Goal: Information Seeking & Learning: Check status

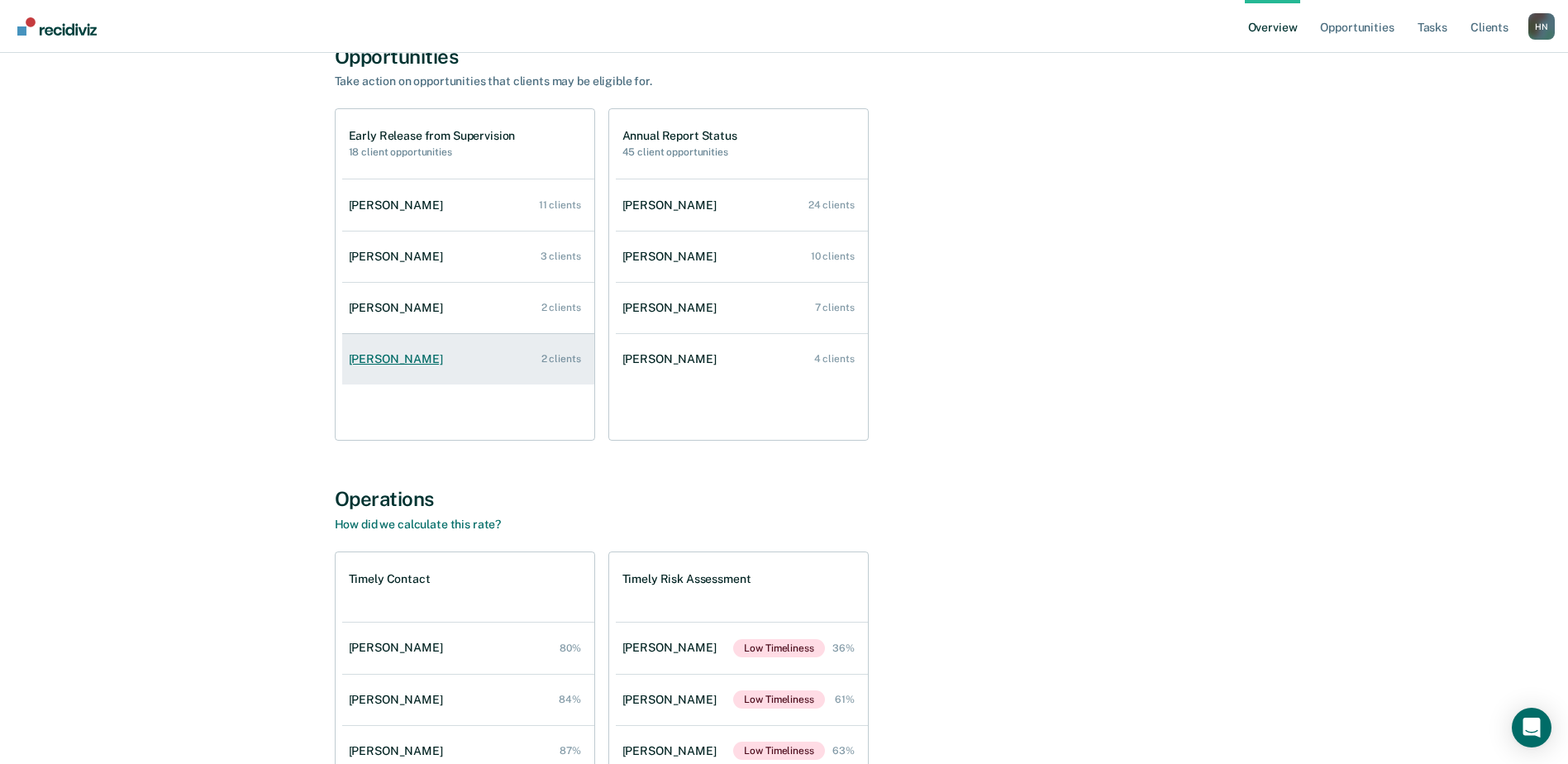
scroll to position [55, 0]
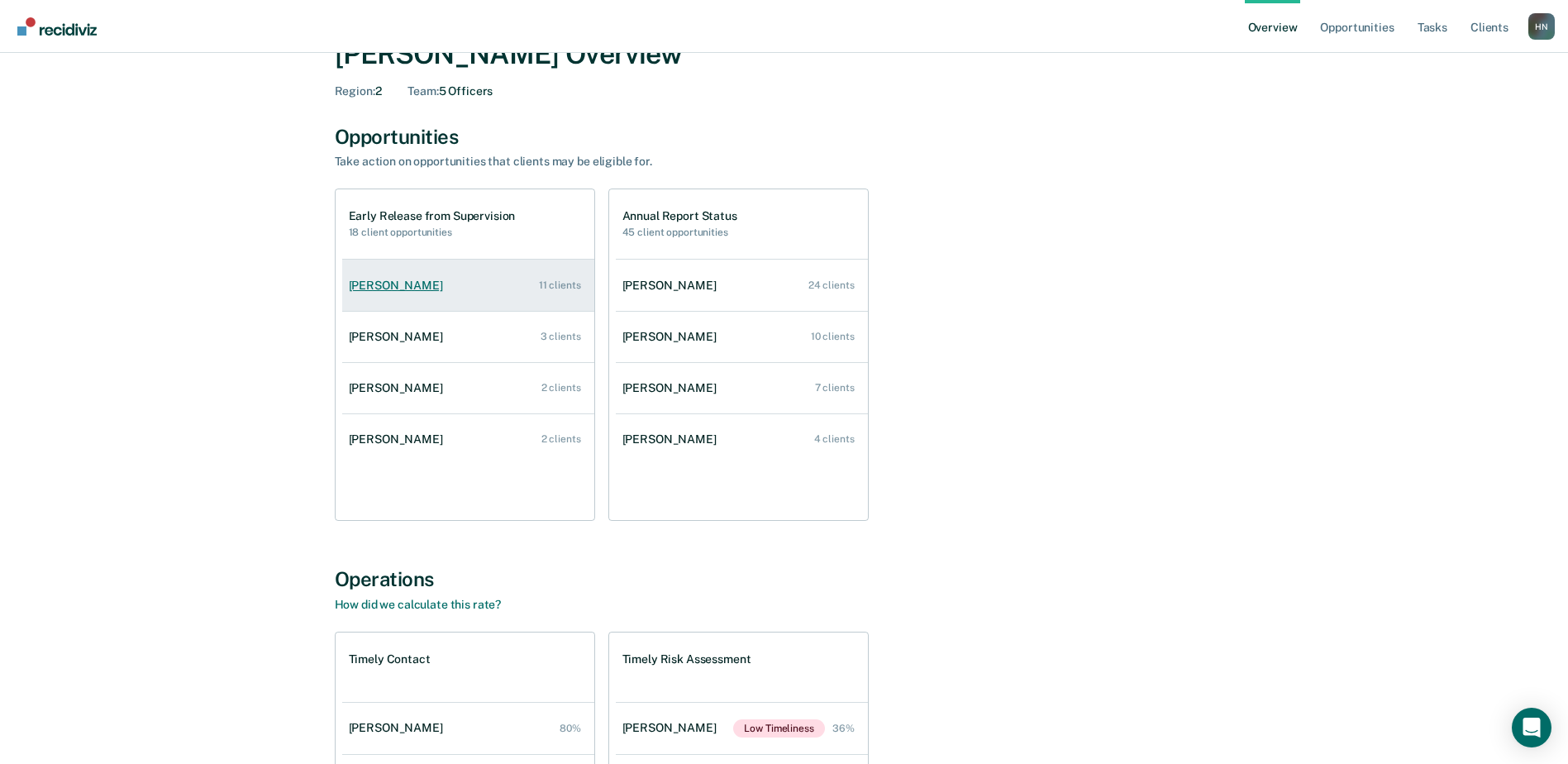
click at [485, 283] on link "[PERSON_NAME] 11 clients" at bounding box center [468, 285] width 253 height 47
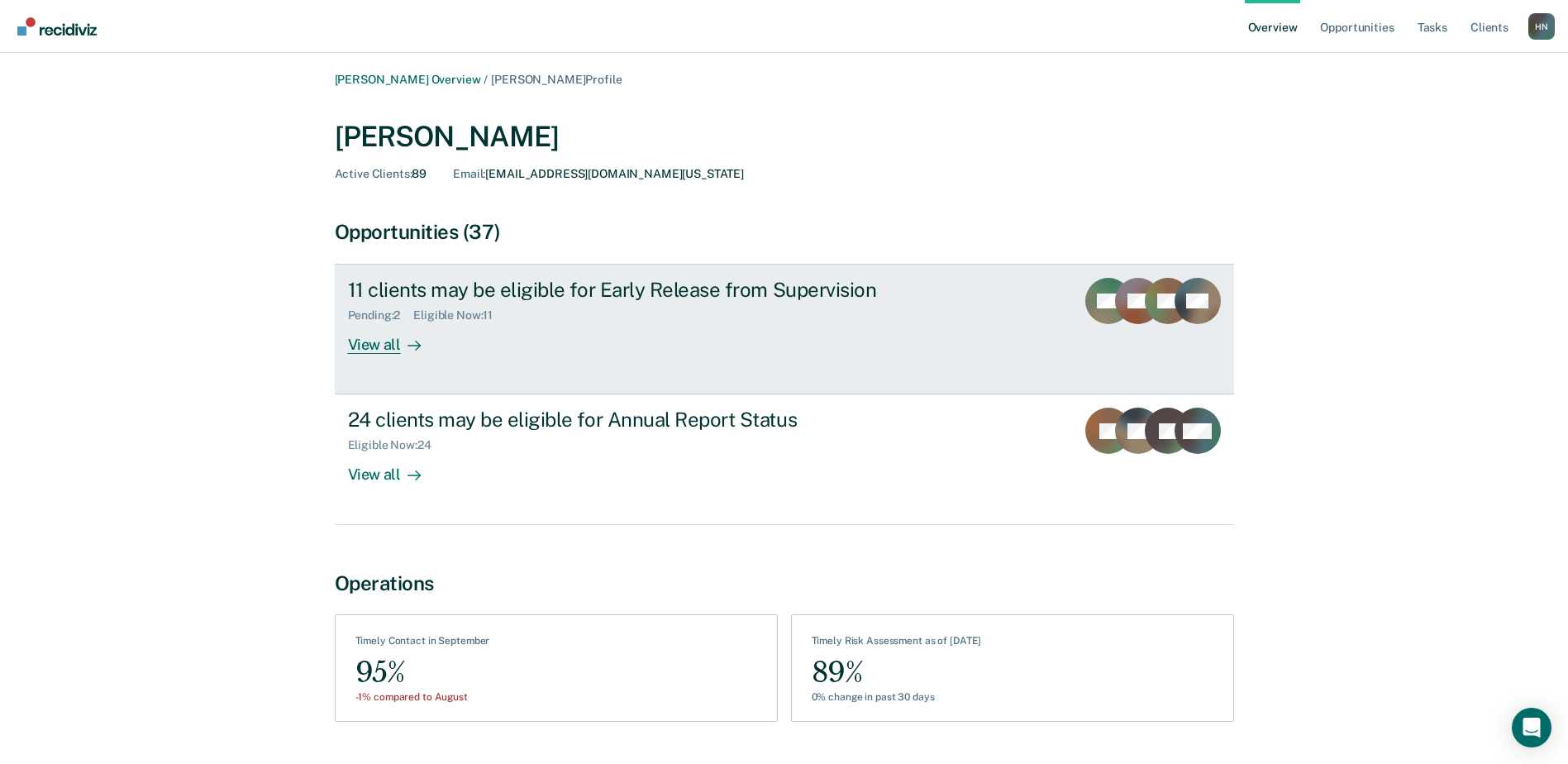
click at [415, 343] on icon at bounding box center [417, 346] width 4 height 9
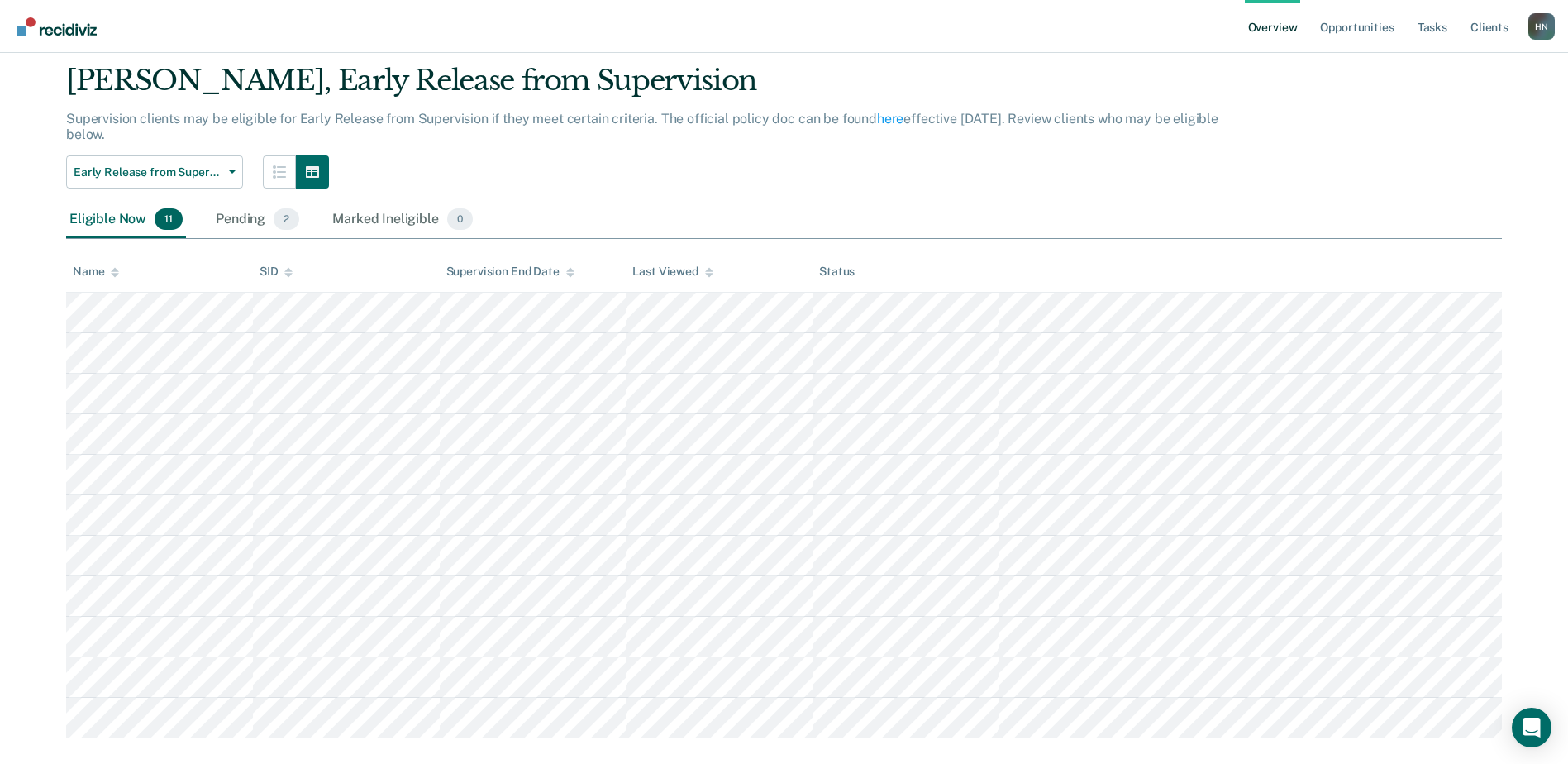
scroll to position [77, 0]
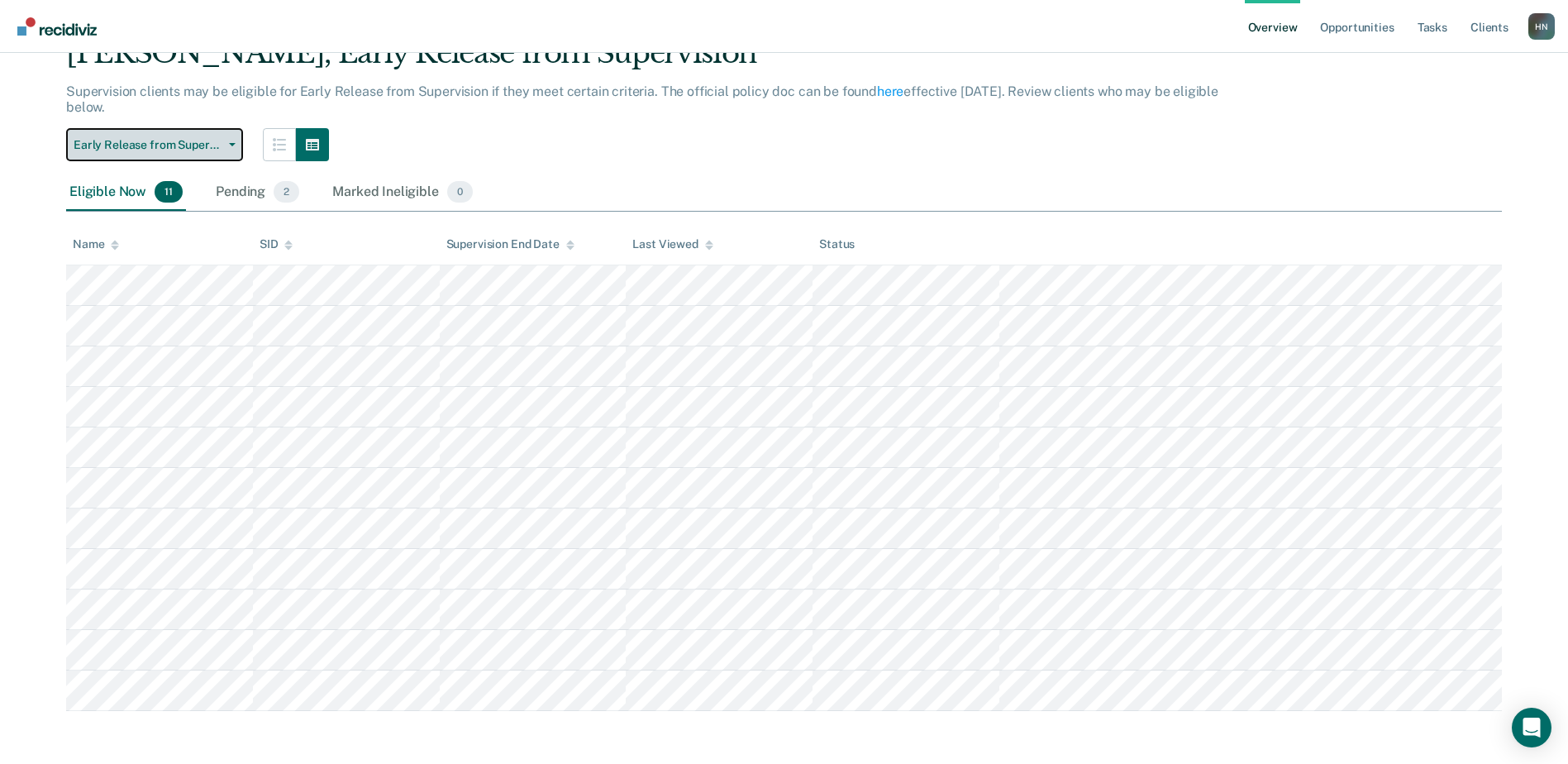
click at [177, 148] on span "Early Release from Supervision" at bounding box center [148, 145] width 148 height 14
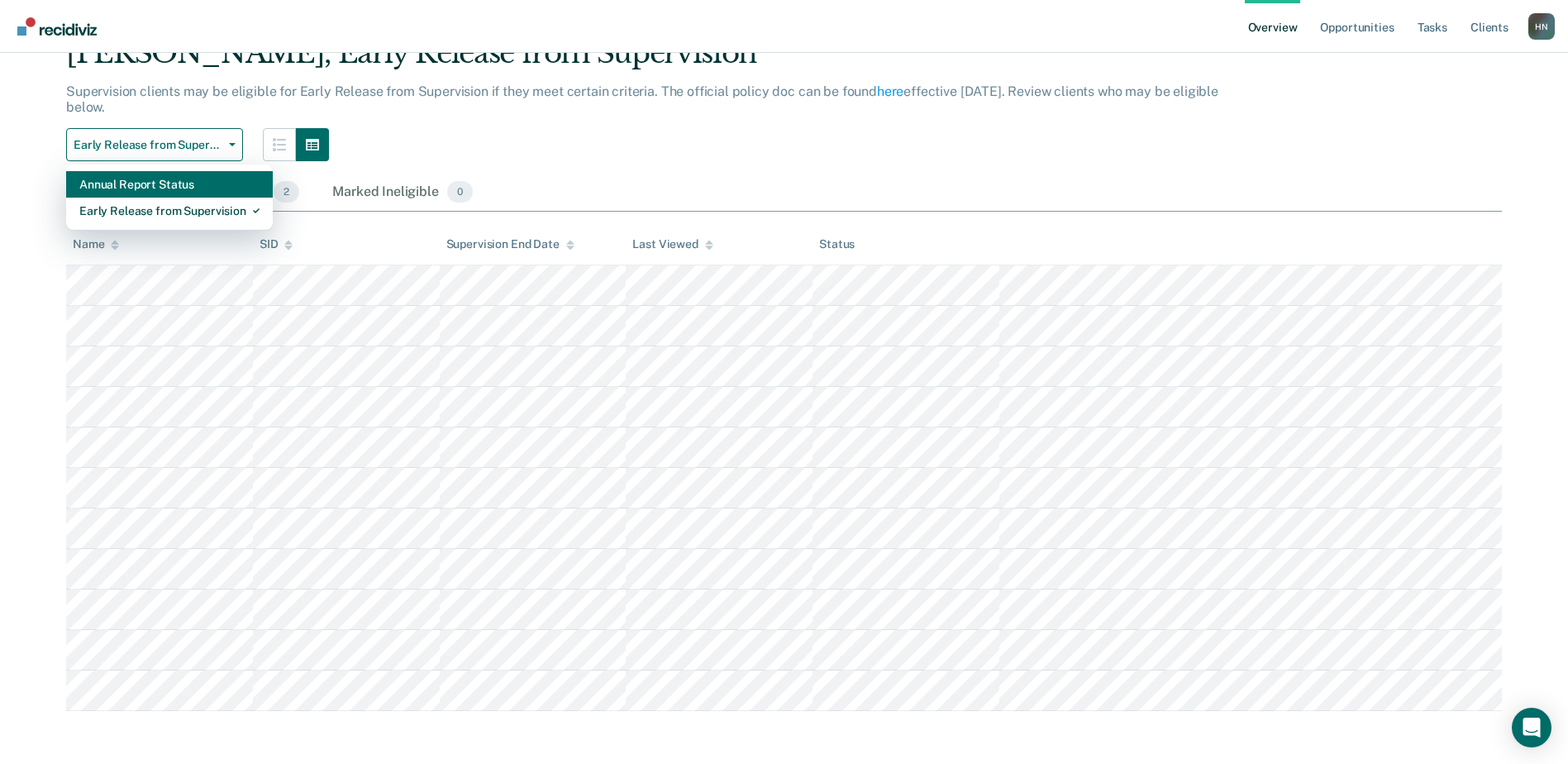
click at [171, 182] on div "Annual Report Status" at bounding box center [169, 184] width 180 height 26
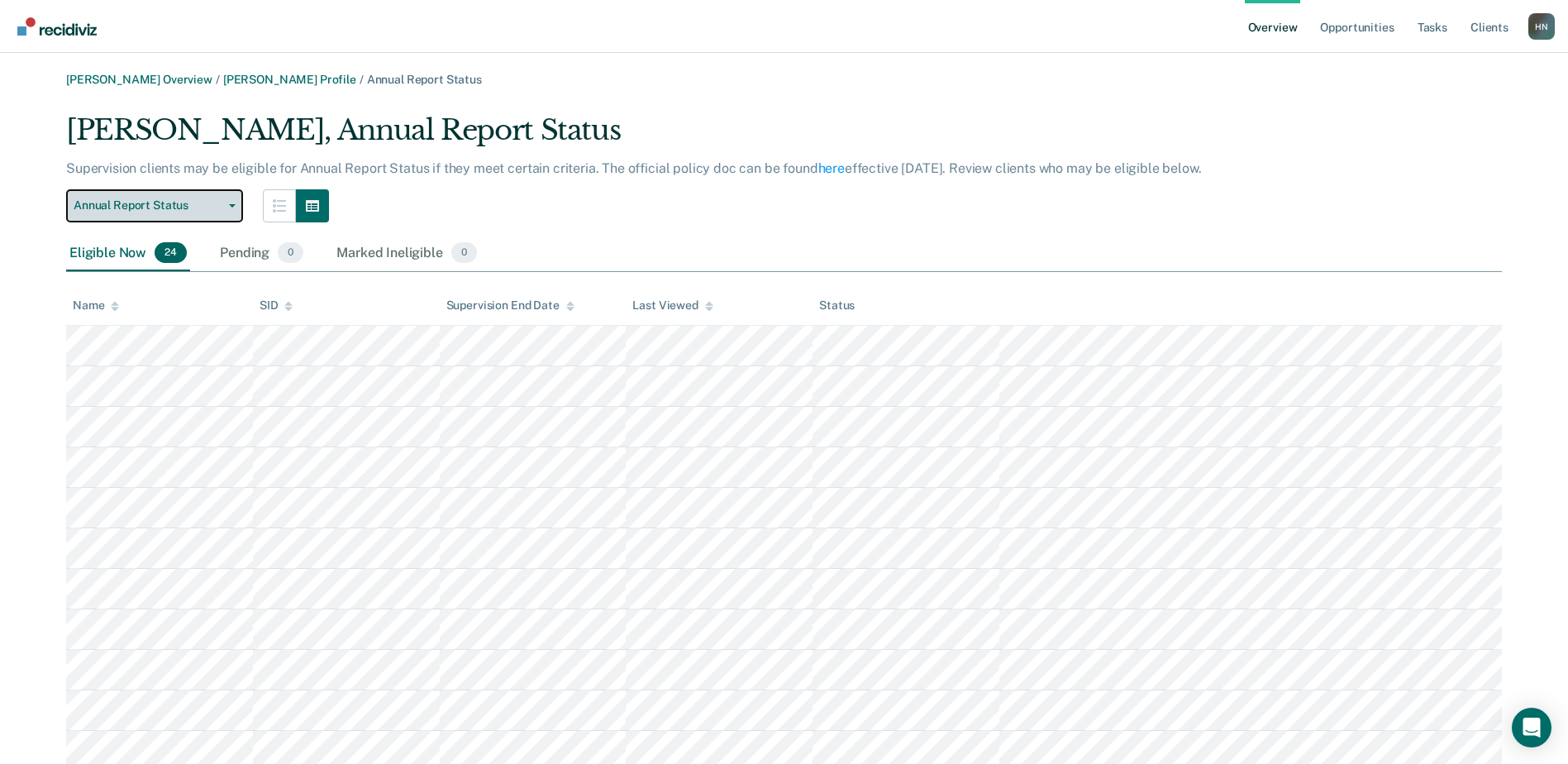
scroll to position [83, 0]
